Goal: Obtain resource: Download file/media

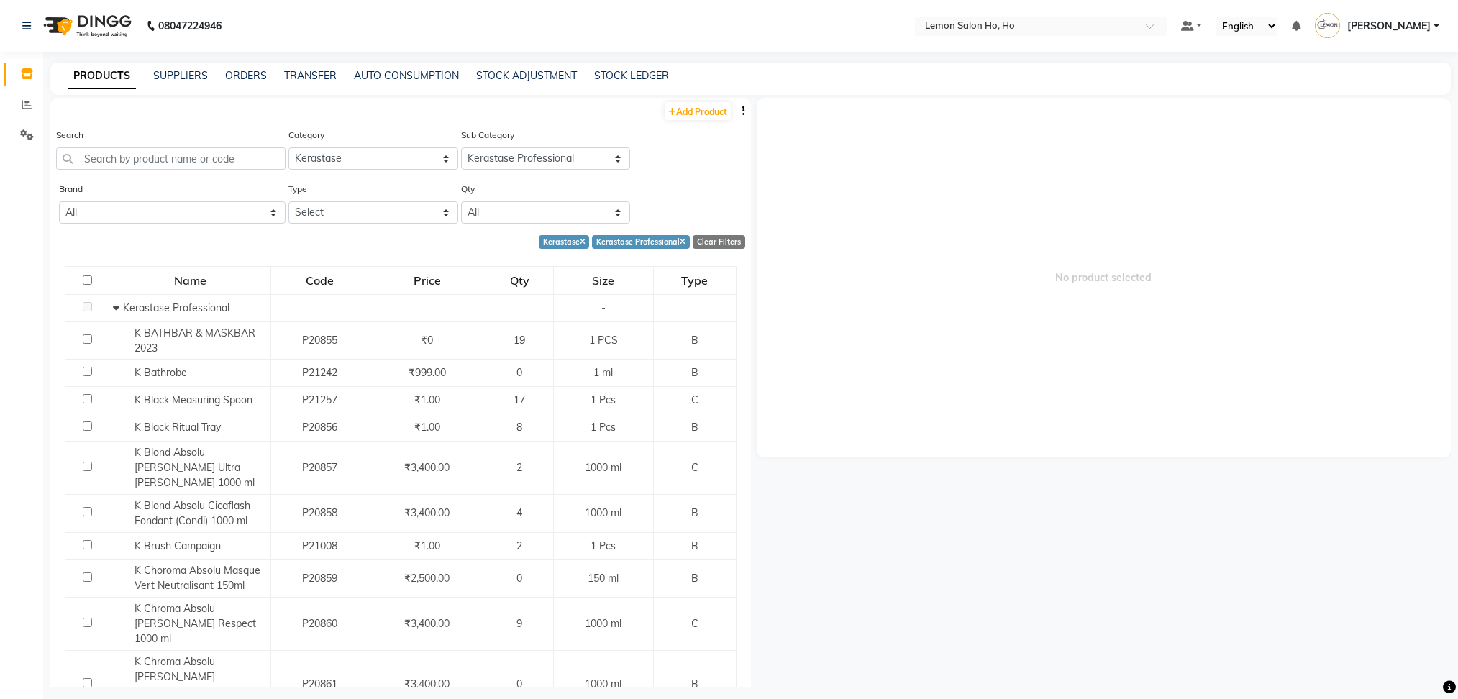
select select "213702150"
select select "2137021501"
click at [174, 149] on input "text" at bounding box center [170, 158] width 229 height 22
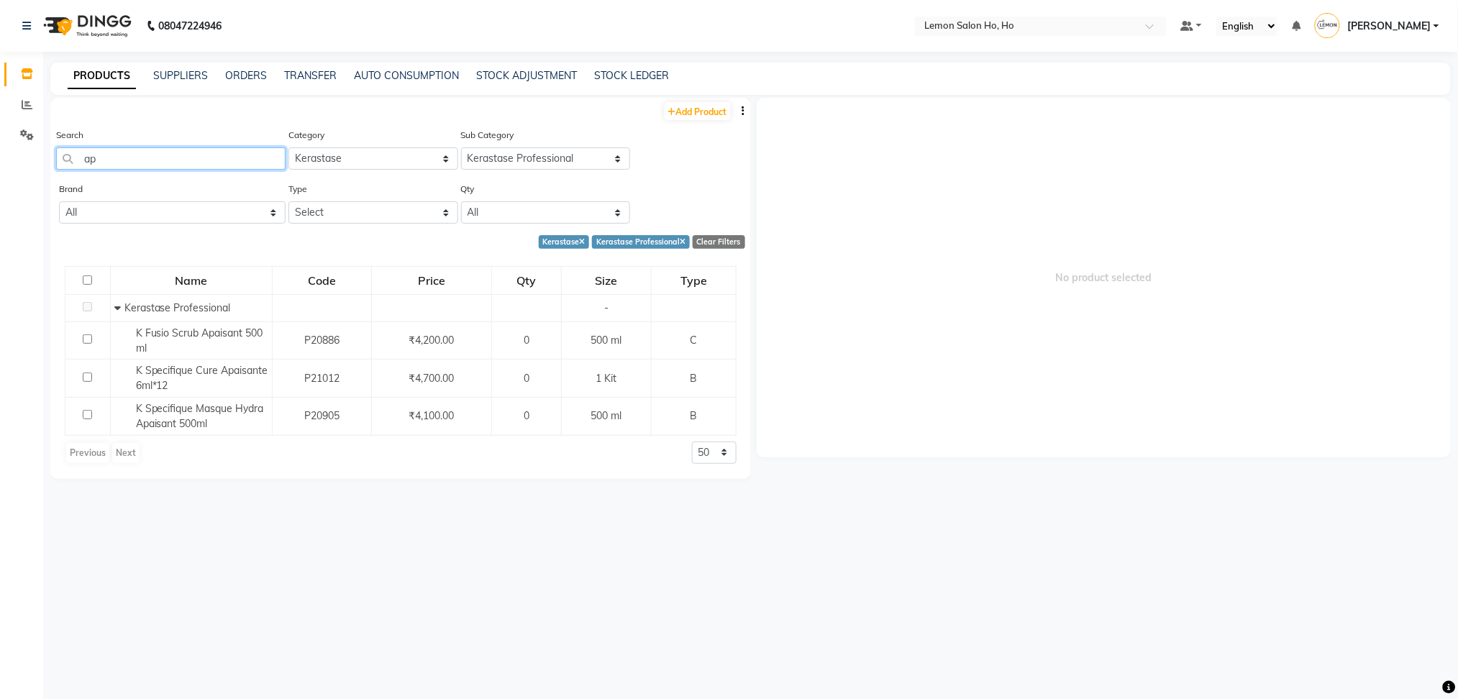
type input "a"
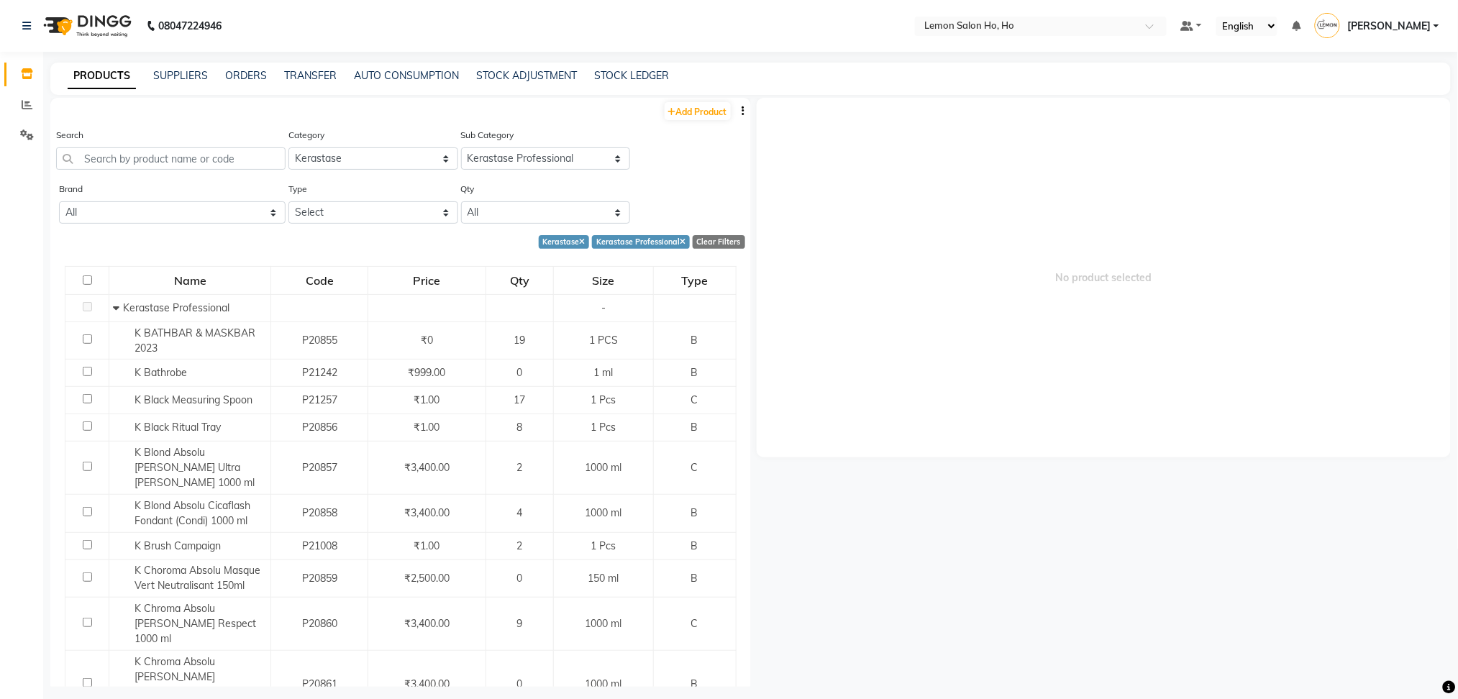
click at [181, 129] on div "Search" at bounding box center [170, 148] width 229 height 42
click at [24, 107] on icon at bounding box center [27, 104] width 11 height 11
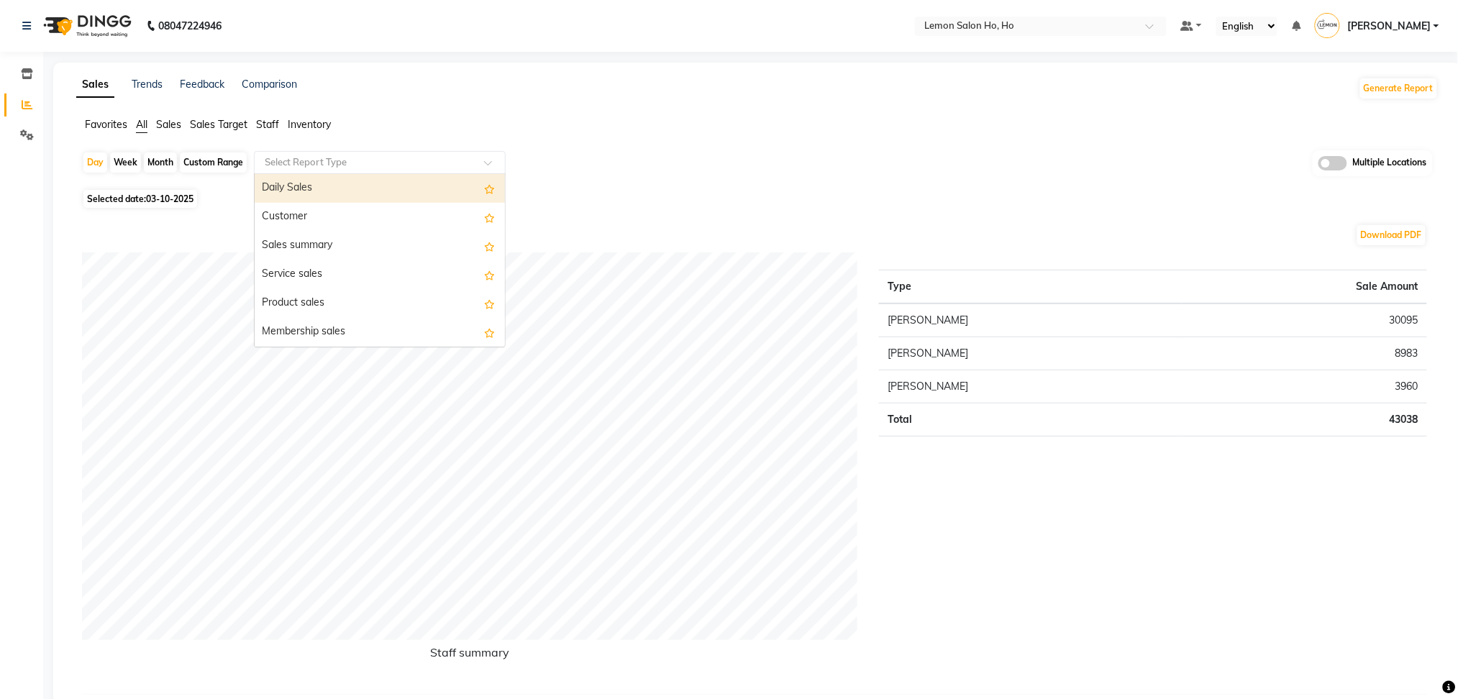
click at [334, 166] on input "text" at bounding box center [365, 162] width 207 height 14
type input "move"
click at [370, 193] on div "Stock Movement Report" at bounding box center [380, 191] width 250 height 29
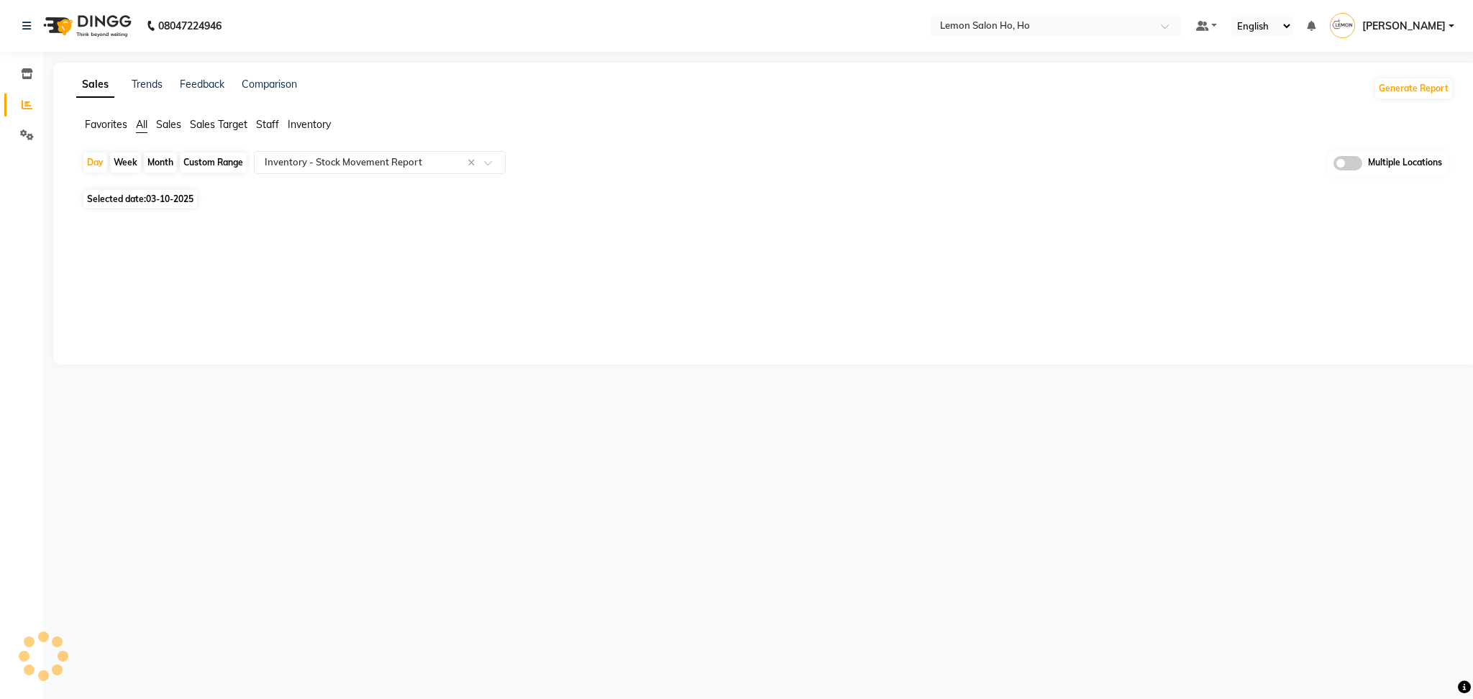
click at [1359, 163] on span at bounding box center [1347, 163] width 29 height 14
click at [1333, 165] on input "checkbox" at bounding box center [1333, 165] width 0 height 0
select select "full_report"
select select "csv"
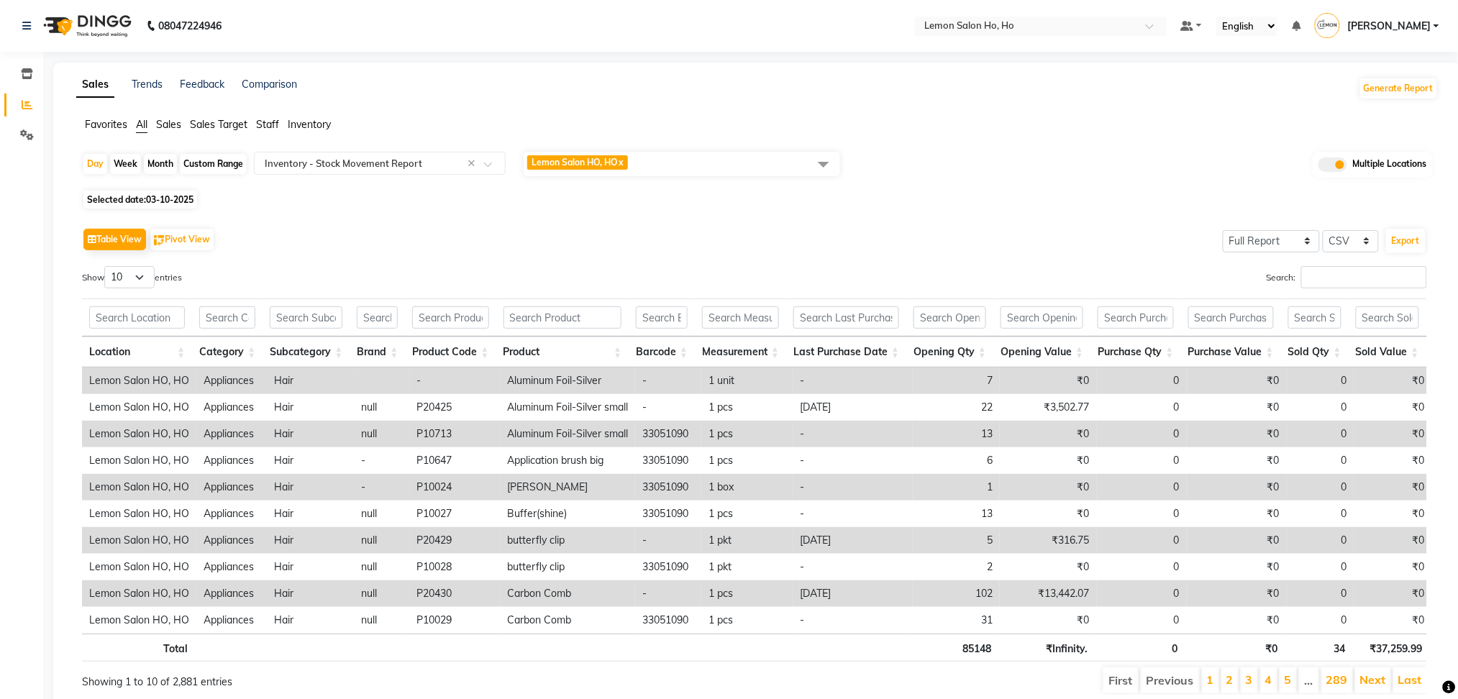
scroll to position [73, 0]
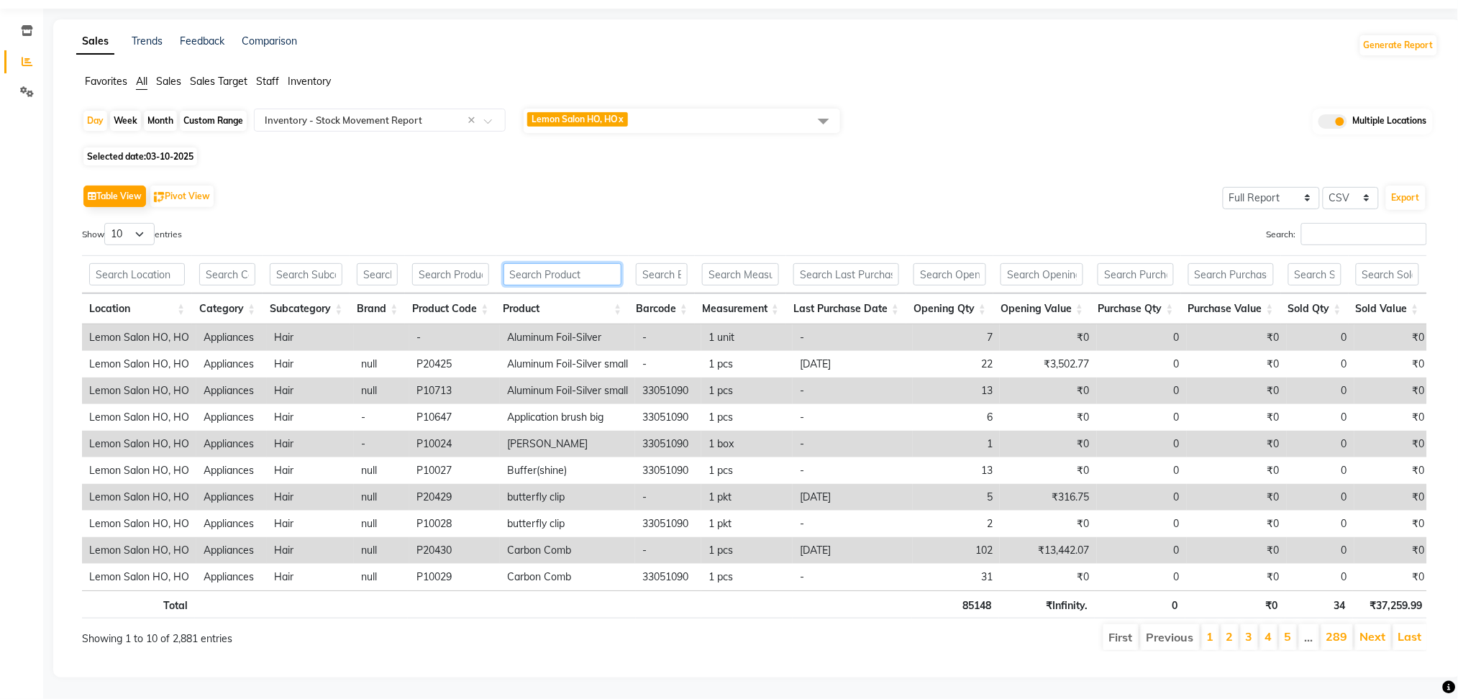
click at [595, 263] on input "text" at bounding box center [562, 274] width 119 height 22
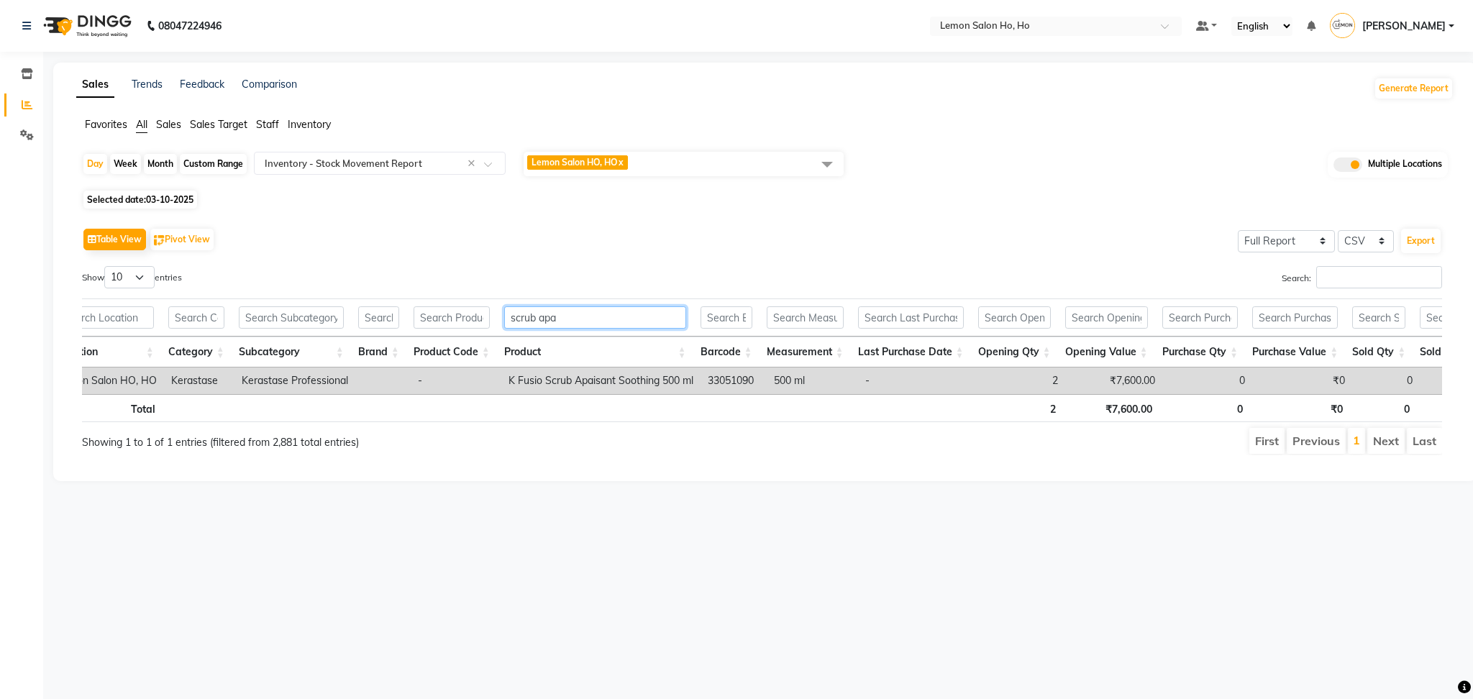
scroll to position [0, 0]
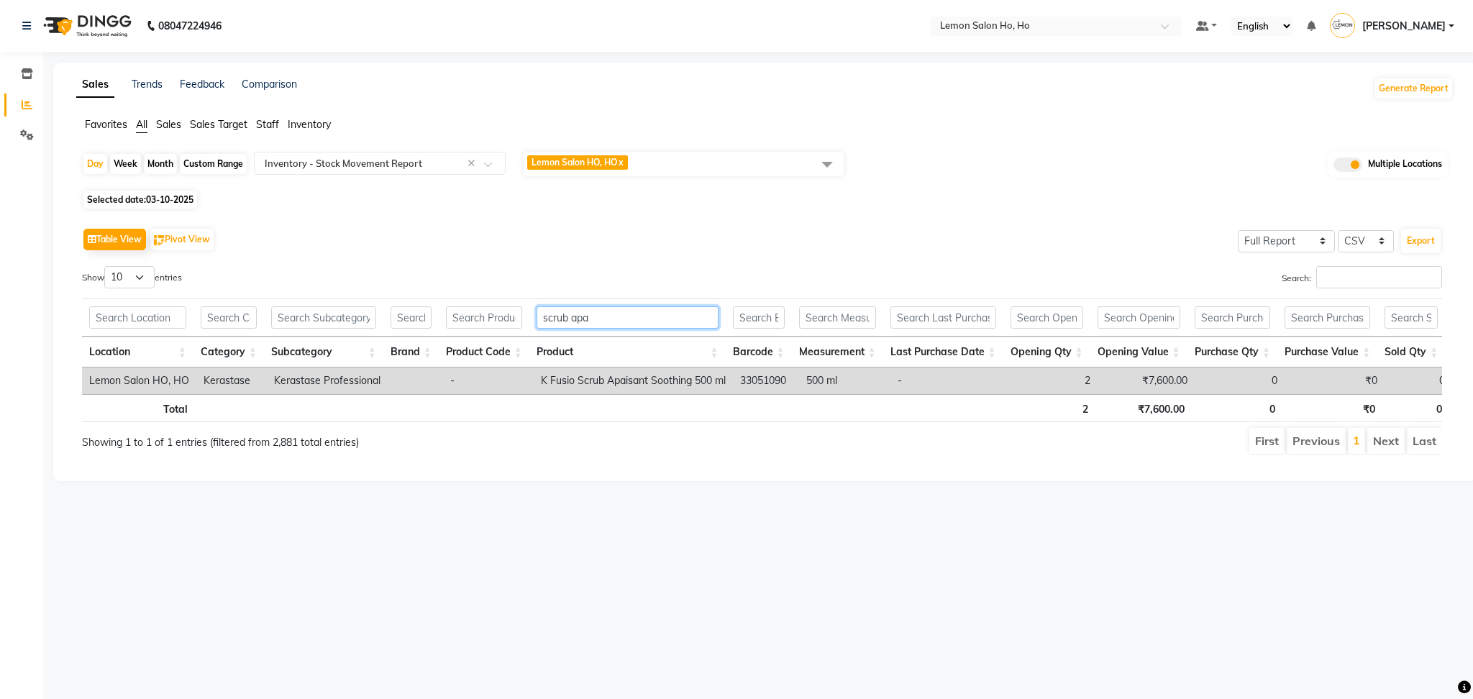
type input "scrub apa"
